Goal: Find specific page/section: Find specific page/section

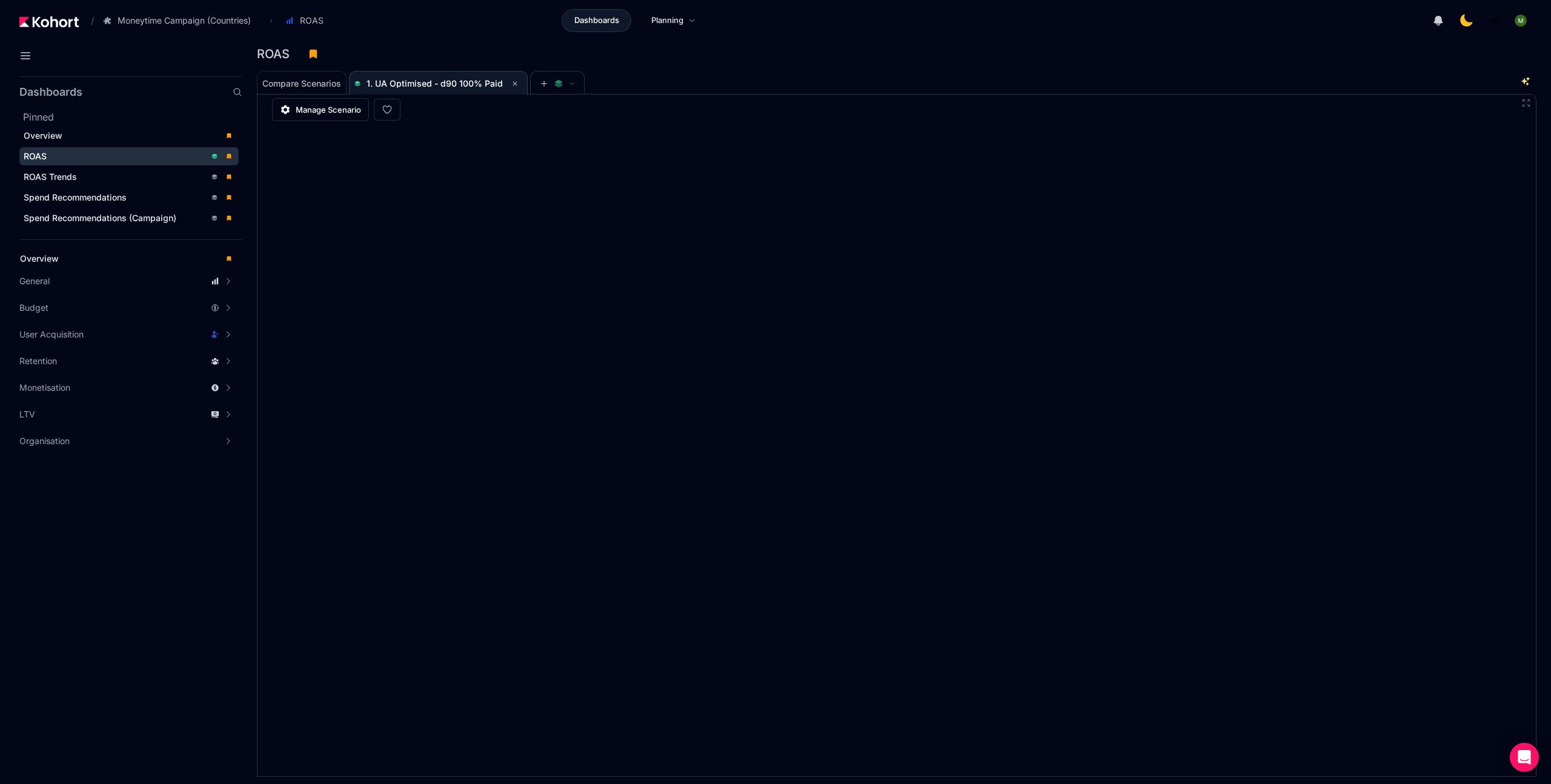
click at [104, 155] on div "ROAS" at bounding box center [114, 156] width 182 height 12
click at [381, 84] on span "1. UA Optimised - d90 100% Paid" at bounding box center [434, 83] width 136 height 10
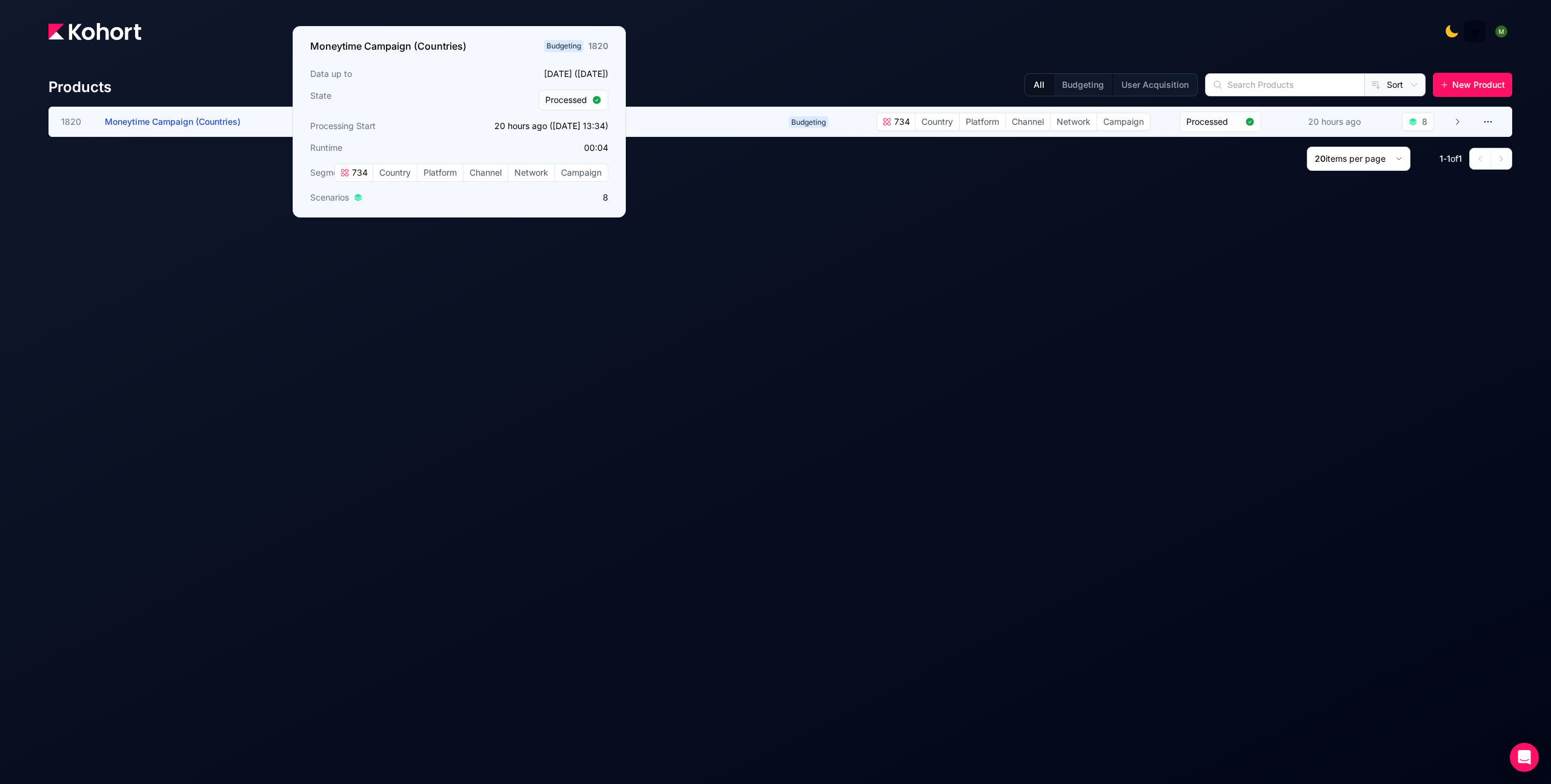
click at [215, 123] on span "Moneytime Campaign (Countries)" at bounding box center [173, 121] width 136 height 10
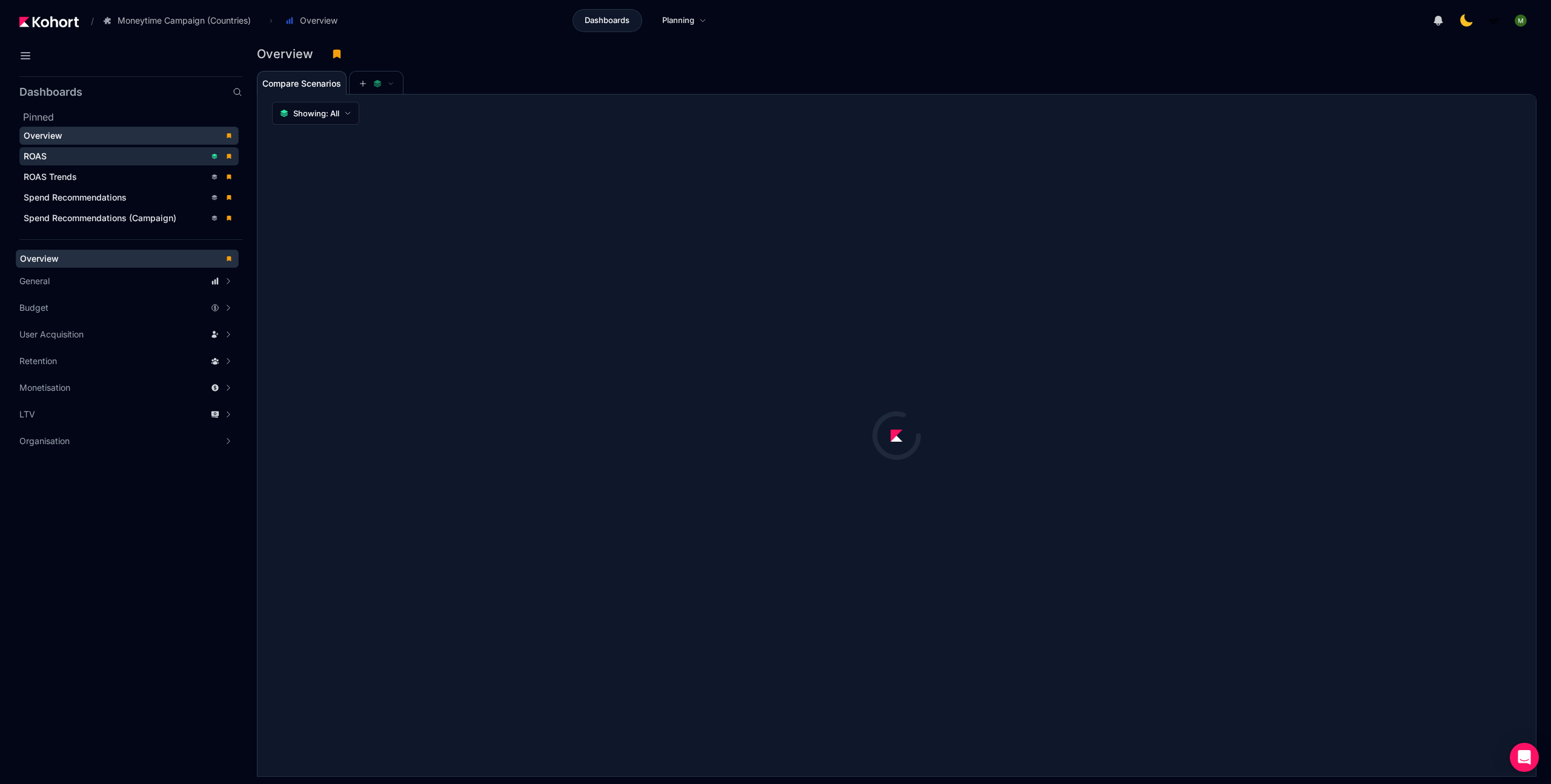
click at [63, 151] on div "ROAS" at bounding box center [114, 156] width 182 height 12
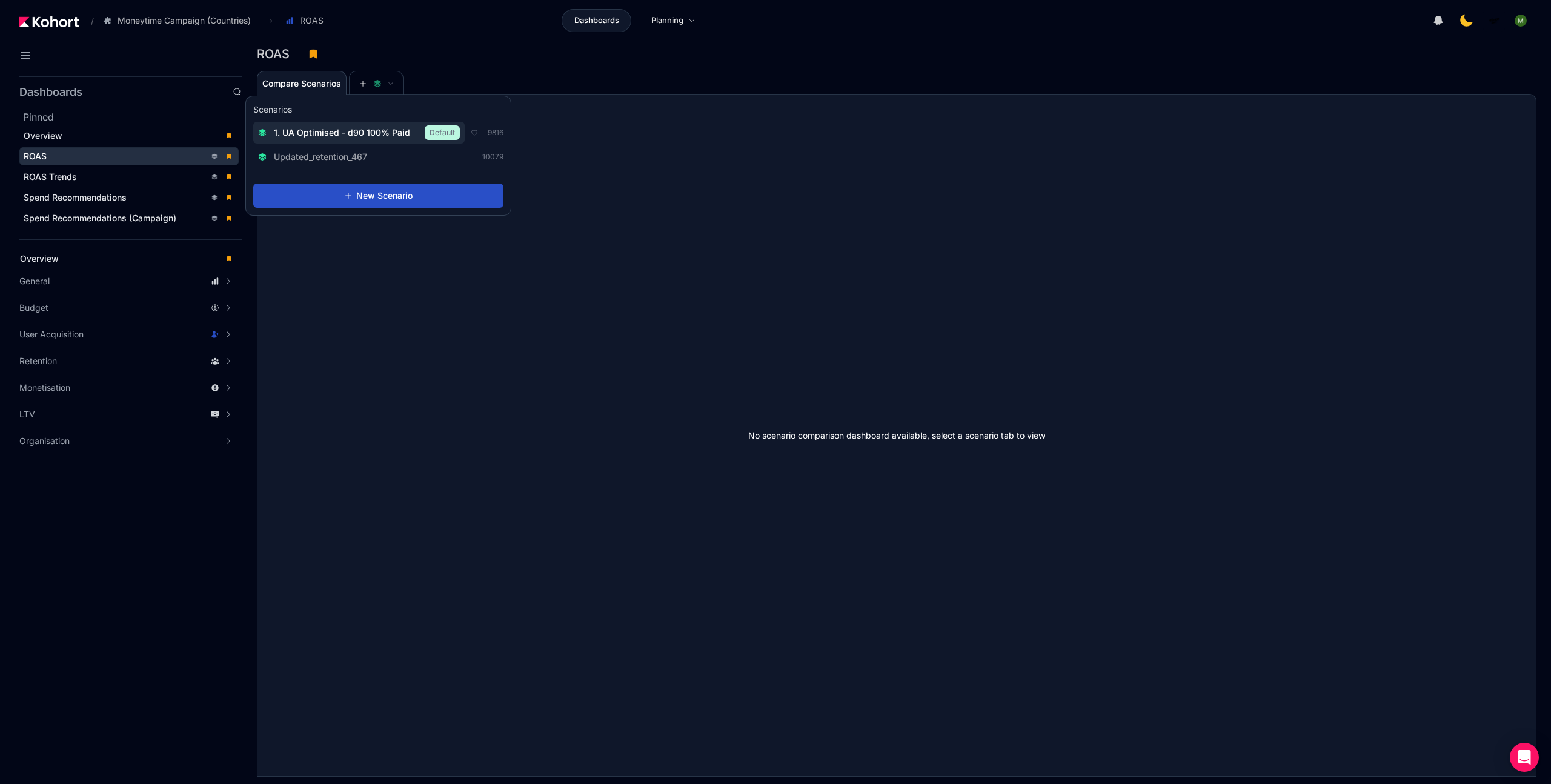
click at [368, 126] on div "1. UA Optimised - d90 100% Paid Default" at bounding box center [359, 132] width 202 height 14
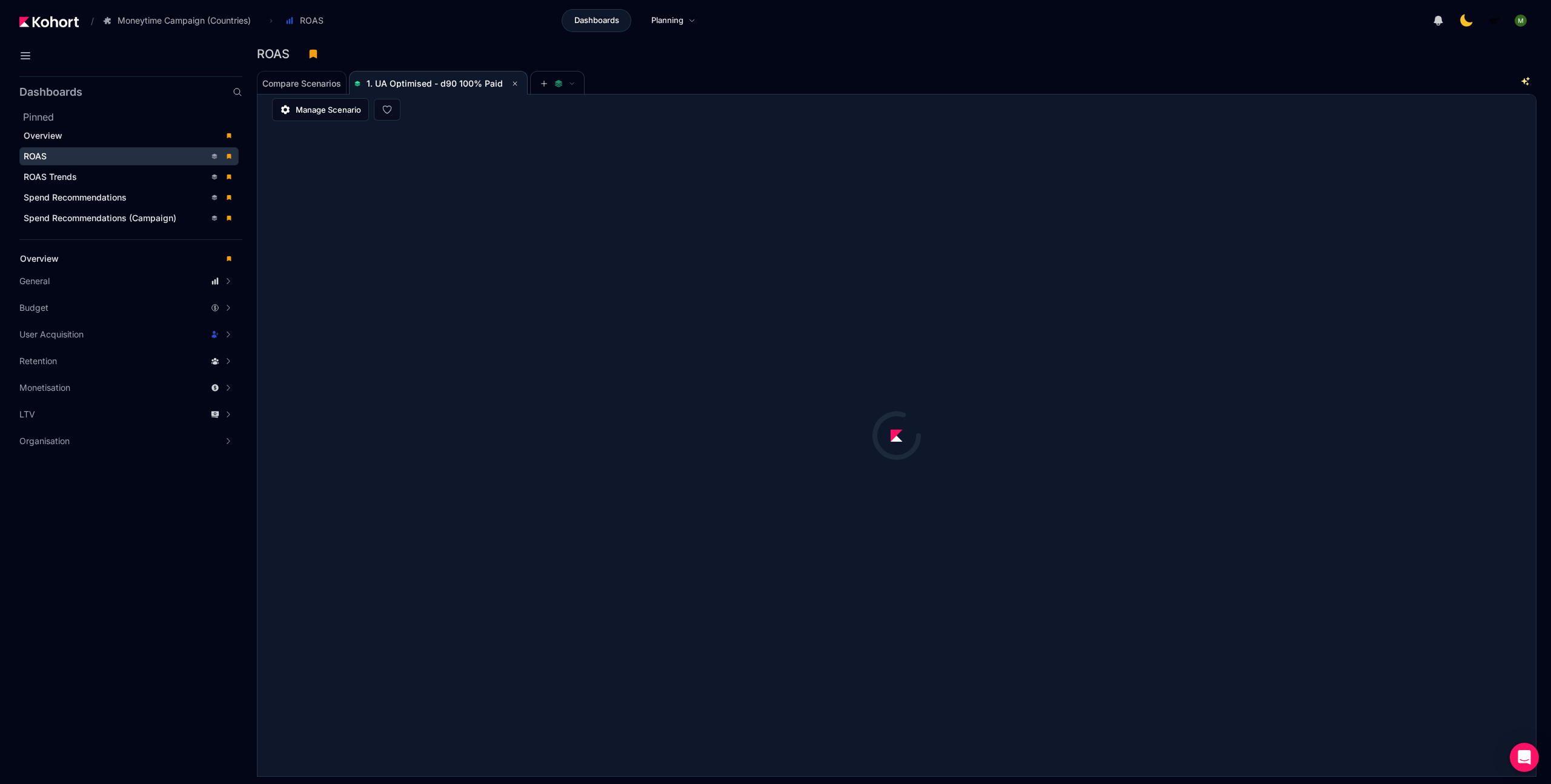
click at [841, 47] on div "ROAS" at bounding box center [892, 54] width 1271 height 18
